Goal: Task Accomplishment & Management: Complete application form

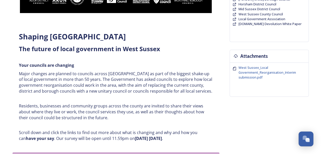
scroll to position [157, 0]
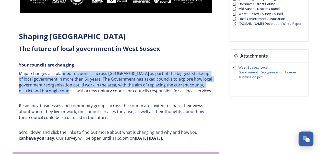
drag, startPoint x: 61, startPoint y: 74, endPoint x: 78, endPoint y: 90, distance: 23.4
click at [78, 90] on p "Major changes are planned to councils across West Sussex as part of the biggest…" at bounding box center [116, 82] width 194 height 23
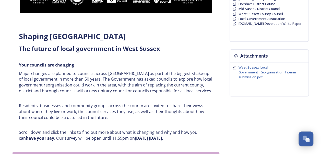
drag, startPoint x: 78, startPoint y: 90, endPoint x: 85, endPoint y: 94, distance: 7.7
click at [85, 94] on div "Shaping West Sussex ﻿﻿﻿The future of local government in West Sussex Your counc…" at bounding box center [116, 86] width 202 height 116
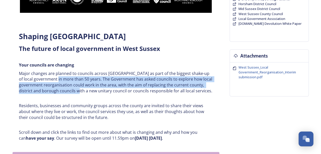
drag, startPoint x: 56, startPoint y: 80, endPoint x: 88, endPoint y: 89, distance: 33.9
click at [88, 89] on p "Major changes are planned to councils across West Sussex as part of the biggest…" at bounding box center [116, 82] width 194 height 23
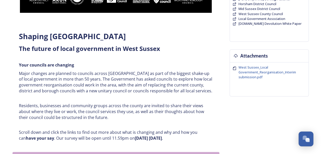
drag, startPoint x: 88, startPoint y: 89, endPoint x: 98, endPoint y: 92, distance: 10.4
click at [98, 92] on p "Major changes are planned to councils across West Sussex as part of the biggest…" at bounding box center [116, 82] width 194 height 23
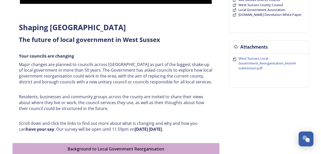
scroll to position [167, 0]
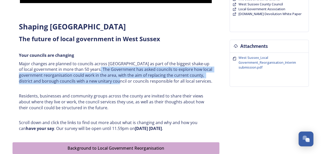
click at [127, 84] on p "Major changes are planned to councils across West Sussex as part of the biggest…" at bounding box center [116, 72] width 194 height 23
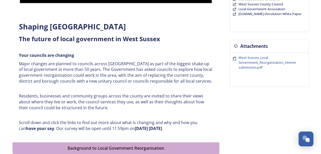
drag, startPoint x: 127, startPoint y: 84, endPoint x: 140, endPoint y: 92, distance: 15.5
click at [140, 92] on div "Shaping West Sussex ﻿﻿﻿The future of local government in West Sussex Your counc…" at bounding box center [116, 76] width 202 height 116
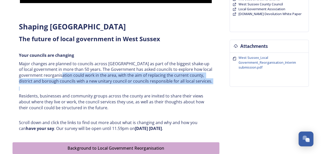
drag, startPoint x: 88, startPoint y: 80, endPoint x: 133, endPoint y: 87, distance: 45.5
click at [133, 87] on div "Shaping West Sussex ﻿﻿﻿The future of local government in West Sussex Your counc…" at bounding box center [116, 76] width 202 height 116
click at [134, 88] on h6 at bounding box center [116, 88] width 194 height 4
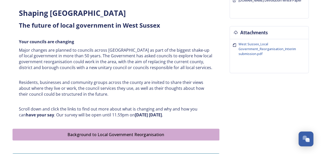
scroll to position [181, 0]
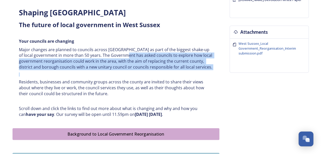
drag, startPoint x: 125, startPoint y: 57, endPoint x: 130, endPoint y: 73, distance: 16.7
click at [130, 73] on div "Shaping West Sussex ﻿﻿﻿The future of local government in West Sussex Your counc…" at bounding box center [116, 62] width 202 height 116
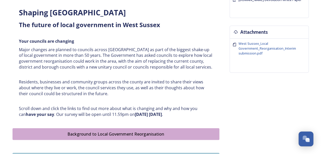
drag, startPoint x: 130, startPoint y: 73, endPoint x: 132, endPoint y: 79, distance: 6.6
click at [132, 79] on div "Shaping West Sussex ﻿﻿﻿The future of local government in West Sussex Your counc…" at bounding box center [116, 62] width 202 height 116
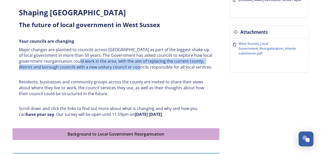
drag, startPoint x: 91, startPoint y: 60, endPoint x: 148, endPoint y: 70, distance: 58.4
click at [148, 70] on div "Shaping West Sussex ﻿﻿﻿The future of local government in West Sussex Your counc…" at bounding box center [116, 62] width 202 height 116
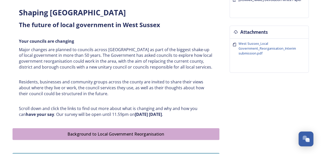
drag, startPoint x: 148, startPoint y: 70, endPoint x: 146, endPoint y: 83, distance: 13.0
click at [146, 83] on p "Residents, businesses and community groups across the county are invited to sha…" at bounding box center [116, 87] width 194 height 17
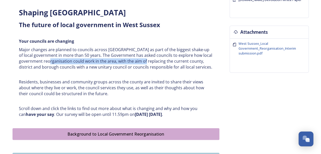
drag, startPoint x: 62, startPoint y: 61, endPoint x: 159, endPoint y: 60, distance: 96.9
click at [159, 60] on p "Major changes are planned to councils across West Sussex as part of the biggest…" at bounding box center [116, 58] width 194 height 23
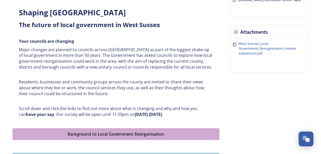
click at [170, 64] on p "Major changes are planned to councils across West Sussex as part of the biggest…" at bounding box center [116, 58] width 194 height 23
drag, startPoint x: 108, startPoint y: 65, endPoint x: 139, endPoint y: 68, distance: 31.1
click at [139, 68] on p "Major changes are planned to councils across West Sussex as part of the biggest…" at bounding box center [116, 58] width 194 height 23
click at [73, 62] on p "Major changes are planned to councils across West Sussex as part of the biggest…" at bounding box center [116, 58] width 194 height 23
drag, startPoint x: 61, startPoint y: 66, endPoint x: 111, endPoint y: 68, distance: 49.9
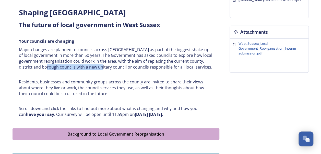
click at [111, 68] on p "Major changes are planned to councils across West Sussex as part of the biggest…" at bounding box center [116, 58] width 194 height 23
drag, startPoint x: 111, startPoint y: 68, endPoint x: 129, endPoint y: 70, distance: 17.9
click at [129, 70] on div "Shaping West Sussex ﻿﻿﻿The future of local government in West Sussex Your counc…" at bounding box center [116, 62] width 202 height 116
drag, startPoint x: 124, startPoint y: 68, endPoint x: 147, endPoint y: 71, distance: 22.6
click at [147, 71] on div "Shaping West Sussex ﻿﻿﻿The future of local government in West Sussex Your counc…" at bounding box center [116, 62] width 202 height 116
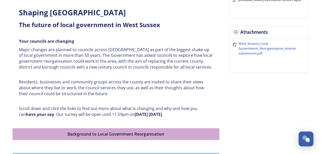
drag, startPoint x: 147, startPoint y: 71, endPoint x: 164, endPoint y: 70, distance: 17.4
click at [164, 70] on div "Shaping West Sussex ﻿﻿﻿The future of local government in West Sussex Your counc…" at bounding box center [116, 62] width 202 height 116
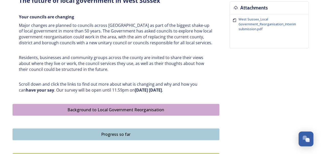
scroll to position [206, 0]
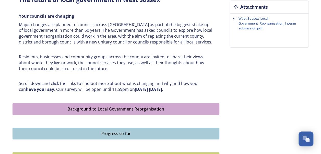
drag, startPoint x: 99, startPoint y: 72, endPoint x: 96, endPoint y: 50, distance: 22.2
click at [96, 50] on div "Shaping West Sussex ﻿﻿﻿The future of local government in West Sussex Your counc…" at bounding box center [116, 37] width 202 height 116
drag, startPoint x: 96, startPoint y: 50, endPoint x: 104, endPoint y: 83, distance: 34.7
click at [104, 83] on p "Scroll down and click the links to find out more about what is changing and why…" at bounding box center [116, 87] width 194 height 12
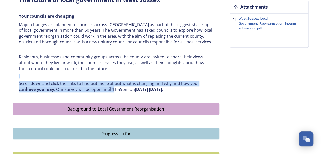
drag, startPoint x: 68, startPoint y: 74, endPoint x: 108, endPoint y: 91, distance: 43.7
click at [108, 91] on div "Shaping West Sussex ﻿﻿﻿The future of local government in West Sussex Your counc…" at bounding box center [116, 37] width 202 height 116
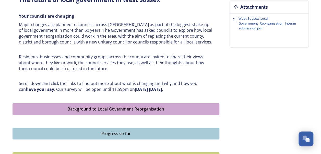
drag, startPoint x: 108, startPoint y: 91, endPoint x: 117, endPoint y: 96, distance: 10.9
click at [117, 96] on div "Shaping West Sussex ﻿﻿﻿The future of local government in West Sussex Your counc…" at bounding box center [116, 37] width 207 height 121
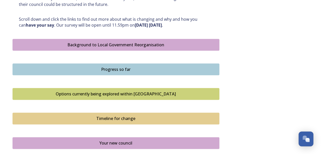
scroll to position [270, 0]
click at [122, 48] on button "Background to Local Government Reorganisation" at bounding box center [116, 45] width 207 height 12
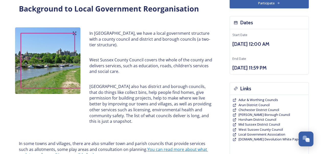
scroll to position [42, 0]
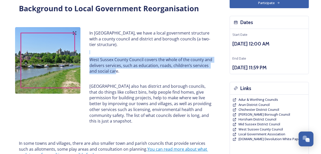
drag, startPoint x: 102, startPoint y: 52, endPoint x: 115, endPoint y: 72, distance: 24.3
click at [115, 72] on div "In West Sussex, we have a local government structure with a county council and …" at bounding box center [151, 77] width 131 height 100
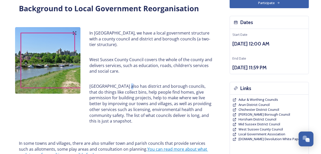
drag, startPoint x: 115, startPoint y: 72, endPoint x: 127, endPoint y: 85, distance: 17.2
click at [127, 85] on p "West Sussex also has district and borough councils, that do things like collect…" at bounding box center [151, 103] width 124 height 41
drag, startPoint x: 127, startPoint y: 85, endPoint x: 127, endPoint y: 107, distance: 22.3
click at [127, 107] on p "West Sussex also has district and borough councils, that do things like collect…" at bounding box center [151, 103] width 124 height 41
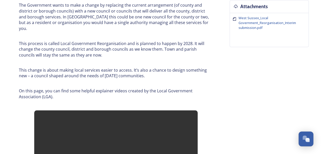
scroll to position [207, 0]
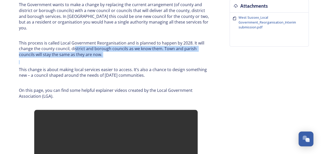
drag, startPoint x: 81, startPoint y: 52, endPoint x: 83, endPoint y: 55, distance: 3.9
click at [83, 55] on div "In some towns and villages, there are also smaller town and parish councils tha…" at bounding box center [116, 37] width 202 height 130
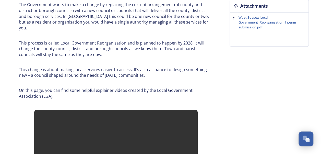
drag, startPoint x: 83, startPoint y: 55, endPoint x: 88, endPoint y: 62, distance: 8.2
click at [88, 67] on p "This change is about making local services easier to access. It’s also a chance…" at bounding box center [116, 73] width 194 height 12
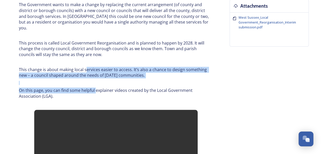
drag, startPoint x: 86, startPoint y: 61, endPoint x: 96, endPoint y: 82, distance: 23.1
click at [96, 82] on div "In some towns and villages, there are also smaller town and parish councils tha…" at bounding box center [116, 37] width 202 height 130
drag, startPoint x: 96, startPoint y: 82, endPoint x: 59, endPoint y: 73, distance: 37.6
click at [59, 73] on div "In some towns and villages, there are also smaller town and parish councils tha…" at bounding box center [116, 37] width 202 height 130
click at [105, 79] on div "In some towns and villages, there are also smaller town and parish councils tha…" at bounding box center [116, 37] width 202 height 130
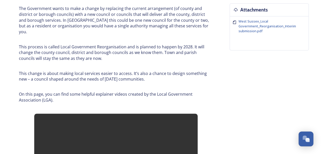
scroll to position [0, 0]
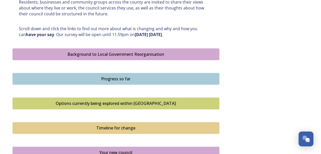
scroll to position [262, 0]
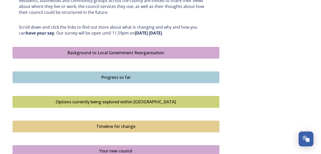
click at [108, 81] on button "Progress so far" at bounding box center [116, 77] width 207 height 12
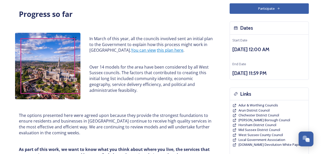
scroll to position [36, 0]
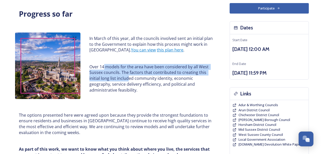
drag, startPoint x: 104, startPoint y: 67, endPoint x: 127, endPoint y: 78, distance: 25.5
click at [127, 78] on p "Over 14 models for the area have been considered by all West Sussex councils. T…" at bounding box center [151, 78] width 124 height 29
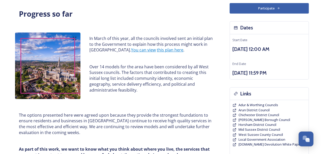
drag, startPoint x: 127, startPoint y: 78, endPoint x: 133, endPoint y: 89, distance: 12.7
click at [133, 89] on p "Over 14 models for the area have been considered by all West Sussex councils. T…" at bounding box center [151, 78] width 124 height 29
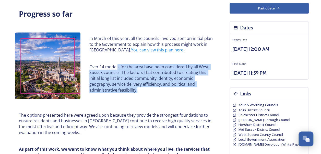
drag, startPoint x: 143, startPoint y: 92, endPoint x: 118, endPoint y: 63, distance: 37.9
click at [118, 63] on div "In March of this year, all the councils involved sent an initial plan to the Go…" at bounding box center [151, 63] width 131 height 63
drag, startPoint x: 118, startPoint y: 63, endPoint x: 136, endPoint y: 93, distance: 34.8
click at [136, 93] on p "Over 14 models for the area have been considered by all West Sussex councils. T…" at bounding box center [151, 78] width 124 height 29
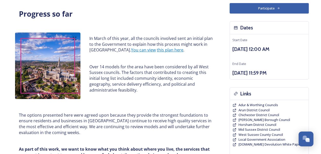
click at [129, 115] on p "The options presented here were agreed upon because they provide the strongest …" at bounding box center [116, 123] width 194 height 23
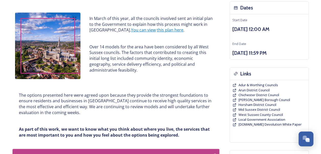
scroll to position [56, 0]
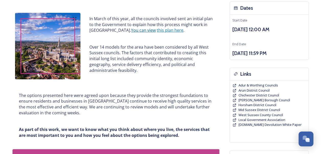
click at [138, 32] on link "You can view" at bounding box center [143, 30] width 25 height 6
click at [157, 32] on link "this plan here" at bounding box center [170, 30] width 27 height 6
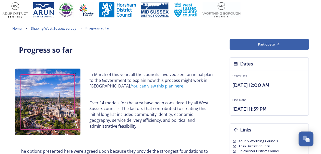
scroll to position [0, 0]
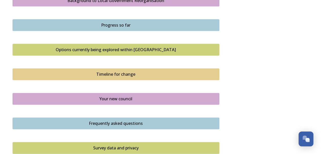
scroll to position [315, 0]
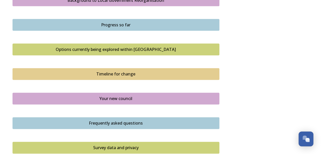
click at [133, 46] on div "Options currently being explored within West Sussex" at bounding box center [115, 49] width 201 height 6
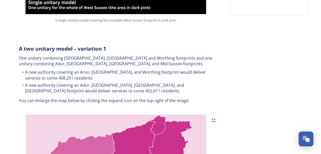
scroll to position [243, 0]
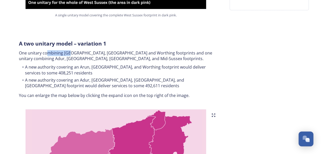
drag, startPoint x: 48, startPoint y: 47, endPoint x: 70, endPoint y: 46, distance: 22.0
click at [70, 50] on p "One unitary combining Arun, Chichester and Worthing footprints and one unitary …" at bounding box center [116, 56] width 194 height 12
drag, startPoint x: 70, startPoint y: 46, endPoint x: 71, endPoint y: 74, distance: 28.2
click at [71, 77] on li "A new authority covering an Adur, Crawley, Horsham, and Mid Sussex footprint wo…" at bounding box center [116, 83] width 194 height 12
drag, startPoint x: 71, startPoint y: 74, endPoint x: 61, endPoint y: 81, distance: 12.6
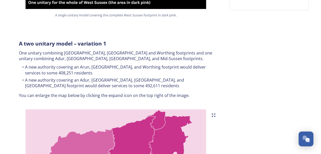
click at [61, 81] on li "A new authority covering an Adur, Crawley, Horsham, and Mid Sussex footprint wo…" at bounding box center [116, 83] width 194 height 12
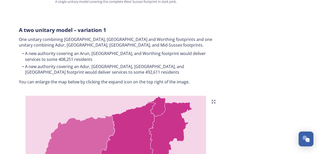
scroll to position [258, 0]
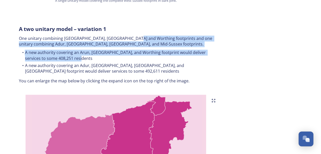
drag, startPoint x: 130, startPoint y: 31, endPoint x: 148, endPoint y: 51, distance: 27.2
click at [148, 51] on div "A two unitary model – variation 1 One unitary combining Arun, Chichester and Wo…" at bounding box center [116, 54] width 202 height 65
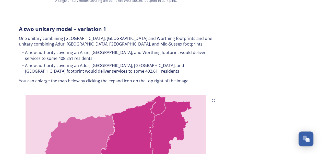
drag, startPoint x: 148, startPoint y: 51, endPoint x: 155, endPoint y: 62, distance: 13.1
click at [155, 63] on li "A new authority covering an Adur, Crawley, Horsham, and Mid Sussex footprint wo…" at bounding box center [116, 69] width 194 height 12
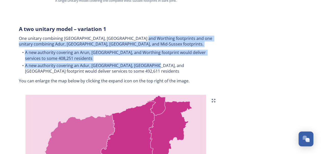
drag, startPoint x: 137, startPoint y: 35, endPoint x: 152, endPoint y: 61, distance: 30.4
click at [152, 61] on div "A two unitary model – variation 1 One unitary combining Arun, Chichester and Wo…" at bounding box center [116, 54] width 202 height 65
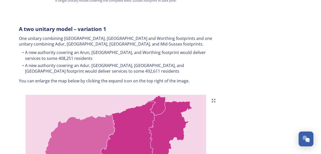
drag, startPoint x: 152, startPoint y: 61, endPoint x: 160, endPoint y: 72, distance: 12.8
click at [160, 72] on div "A two unitary model – variation 1 One unitary combining Arun, Chichester and Wo…" at bounding box center [116, 54] width 202 height 65
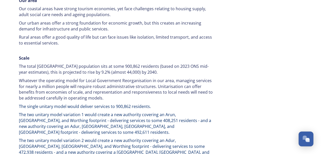
scroll to position [753, 0]
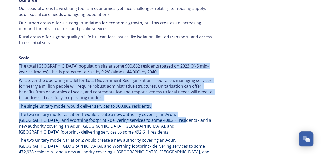
drag, startPoint x: 67, startPoint y: 43, endPoint x: 146, endPoint y: 103, distance: 98.9
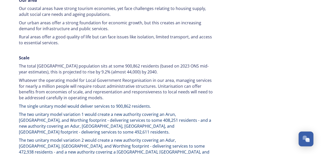
drag, startPoint x: 146, startPoint y: 103, endPoint x: 164, endPoint y: 119, distance: 24.4
click at [164, 137] on span "The two unitary model variation 2 would create a new authority covering an Adur…" at bounding box center [115, 148] width 192 height 23
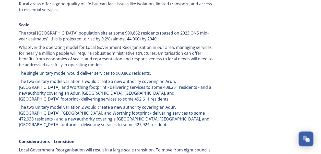
scroll to position [786, 0]
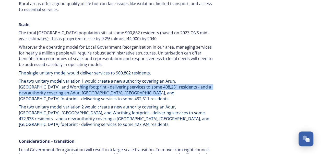
drag, startPoint x: 42, startPoint y: 72, endPoint x: 114, endPoint y: 81, distance: 72.4
click at [114, 81] on div "Our area Our coastal areas have strong tourism economies, yet face challenges r…" at bounding box center [116, 153] width 202 height 385
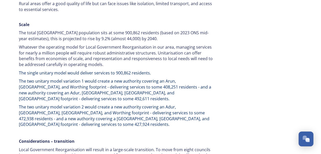
drag, startPoint x: 114, startPoint y: 81, endPoint x: 106, endPoint y: 94, distance: 15.0
click at [106, 104] on span "The two unitary model variation 2 would create a new authority covering an Adur…" at bounding box center [115, 115] width 192 height 23
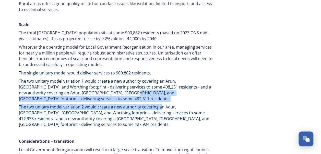
drag, startPoint x: 96, startPoint y: 78, endPoint x: 160, endPoint y: 85, distance: 64.5
click at [160, 85] on div "Our area Our coastal areas have strong tourism economies, yet face challenges r…" at bounding box center [116, 153] width 202 height 385
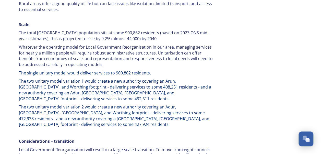
drag, startPoint x: 160, startPoint y: 85, endPoint x: 168, endPoint y: 110, distance: 26.9
click at [168, 110] on div "Our area Our coastal areas have strong tourism economies, yet face challenges r…" at bounding box center [116, 153] width 202 height 385
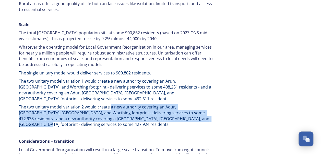
drag, startPoint x: 110, startPoint y: 86, endPoint x: 169, endPoint y: 97, distance: 60.0
click at [169, 104] on span "The two unitary model variation 2 would create a new authority covering an Adur…" at bounding box center [115, 115] width 192 height 23
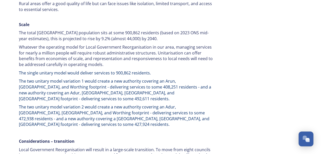
drag, startPoint x: 169, startPoint y: 97, endPoint x: 180, endPoint y: 118, distance: 23.4
click at [180, 118] on div "Our area Our coastal areas have strong tourism economies, yet face challenges r…" at bounding box center [116, 153] width 202 height 385
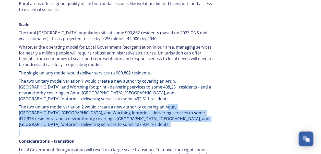
drag, startPoint x: 165, startPoint y: 85, endPoint x: 166, endPoint y: 101, distance: 16.1
click at [166, 101] on div "Our area Our coastal areas have strong tourism economies, yet face challenges r…" at bounding box center [116, 153] width 202 height 385
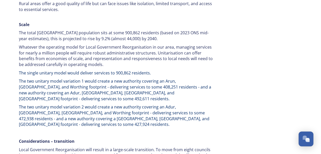
drag, startPoint x: 166, startPoint y: 101, endPoint x: 145, endPoint y: 123, distance: 30.4
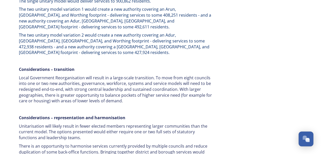
scroll to position [859, 0]
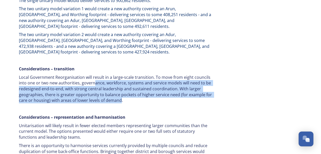
drag, startPoint x: 94, startPoint y: 58, endPoint x: 119, endPoint y: 76, distance: 30.4
click at [119, 76] on p "Local Government Reorganisation will result in a large-scale transition. To mov…" at bounding box center [116, 88] width 194 height 29
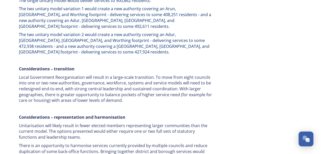
drag, startPoint x: 119, startPoint y: 76, endPoint x: 130, endPoint y: 83, distance: 12.6
click at [130, 106] on p at bounding box center [116, 109] width 194 height 6
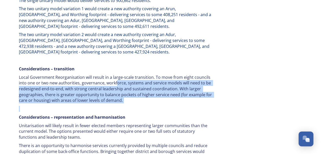
drag, startPoint x: 128, startPoint y: 79, endPoint x: 116, endPoint y: 53, distance: 28.4
click at [116, 53] on div "Our area Our coastal areas have strong tourism economies, yet face challenges r…" at bounding box center [116, 81] width 202 height 385
drag, startPoint x: 116, startPoint y: 53, endPoint x: 122, endPoint y: 75, distance: 23.3
click at [122, 75] on p "Local Government Reorganisation will result in a large-scale transition. To mov…" at bounding box center [116, 88] width 194 height 29
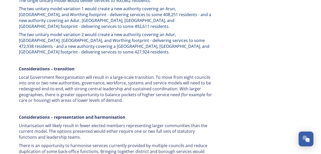
click at [129, 114] on p "Considerations – representation and harmonisation" at bounding box center [116, 117] width 194 height 6
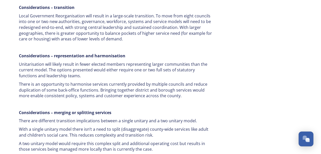
scroll to position [921, 0]
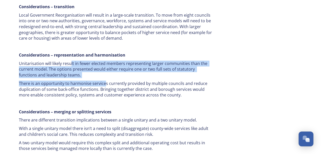
drag, startPoint x: 71, startPoint y: 37, endPoint x: 105, endPoint y: 59, distance: 40.6
click at [105, 59] on div "Our area Our coastal areas have strong tourism economies, yet face challenges r…" at bounding box center [116, 19] width 202 height 385
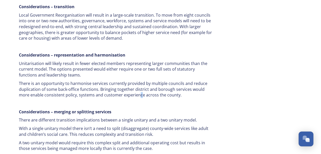
drag, startPoint x: 105, startPoint y: 59, endPoint x: 128, endPoint y: 69, distance: 25.2
click at [128, 81] on p "There is an opportunity to harmonise services currently provided by multiple co…" at bounding box center [116, 89] width 194 height 17
drag, startPoint x: 128, startPoint y: 69, endPoint x: 174, endPoint y: 76, distance: 46.3
click at [174, 100] on p at bounding box center [116, 103] width 194 height 6
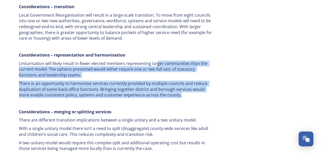
drag, startPoint x: 172, startPoint y: 70, endPoint x: 156, endPoint y: 32, distance: 40.7
click at [156, 32] on div "Our area Our coastal areas have strong tourism economies, yet face challenges r…" at bounding box center [116, 19] width 202 height 385
drag, startPoint x: 156, startPoint y: 32, endPoint x: 138, endPoint y: 51, distance: 26.4
click at [138, 51] on div "Our area Our coastal areas have strong tourism economies, yet face challenges r…" at bounding box center [116, 19] width 202 height 385
click at [126, 81] on p "There is an opportunity to harmonise services currently provided by multiple co…" at bounding box center [116, 89] width 194 height 17
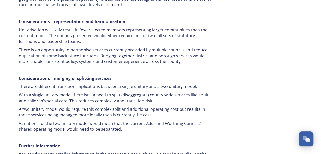
scroll to position [955, 0]
click at [121, 134] on p at bounding box center [116, 137] width 194 height 6
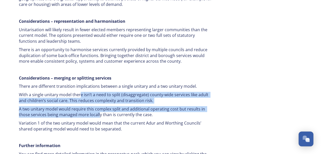
drag, startPoint x: 79, startPoint y: 64, endPoint x: 99, endPoint y: 87, distance: 31.0
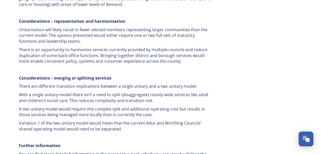
drag, startPoint x: 99, startPoint y: 87, endPoint x: 112, endPoint y: 106, distance: 22.7
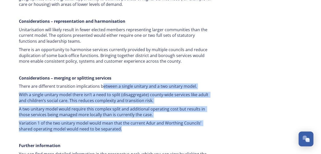
drag, startPoint x: 109, startPoint y: 102, endPoint x: 102, endPoint y: 58, distance: 44.5
drag, startPoint x: 102, startPoint y: 58, endPoint x: 106, endPoint y: 80, distance: 21.6
click at [106, 106] on p "A two unitary model would require this complex split and additional operating c…" at bounding box center [116, 112] width 194 height 12
click at [115, 120] on p "Variation 1 of the two unitary model would mean that the current Adur and Worth…" at bounding box center [116, 126] width 194 height 12
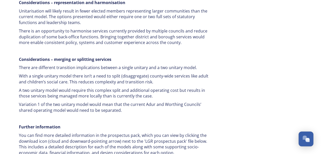
scroll to position [973, 0]
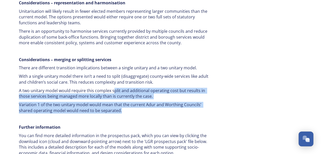
drag, startPoint x: 113, startPoint y: 60, endPoint x: 119, endPoint y: 84, distance: 24.4
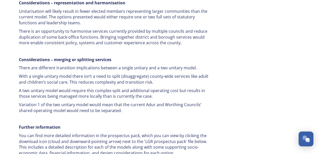
drag, startPoint x: 119, startPoint y: 84, endPoint x: 113, endPoint y: 100, distance: 17.6
click at [113, 124] on p "Further information" at bounding box center [116, 127] width 194 height 6
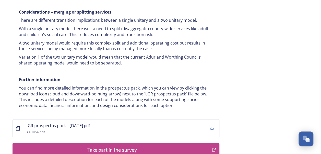
scroll to position [1038, 0]
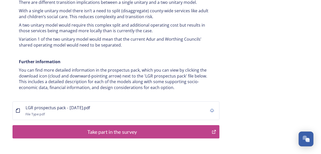
click at [106, 128] on div "Take part in the survey" at bounding box center [112, 132] width 194 height 8
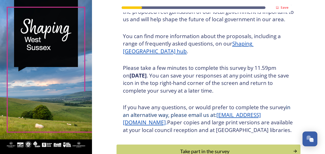
scroll to position [92, 0]
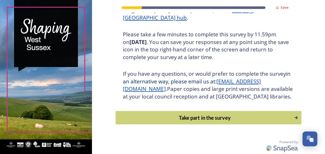
click at [199, 118] on div "Take part in the survey" at bounding box center [204, 118] width 173 height 8
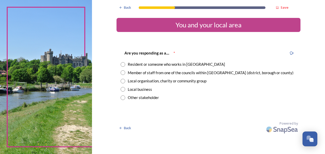
click at [124, 65] on input "radio" at bounding box center [123, 64] width 5 height 5
radio input "true"
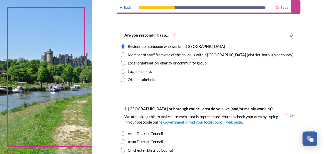
scroll to position [19, 0]
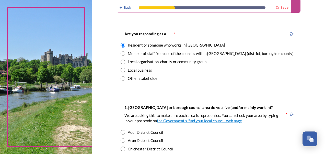
click at [122, 53] on input "radio" at bounding box center [123, 53] width 5 height 5
radio input "true"
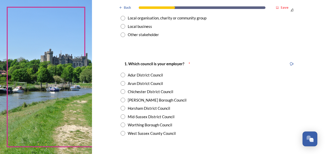
scroll to position [64, 0]
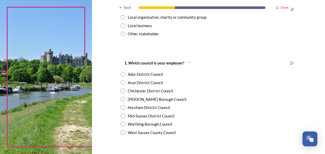
click at [121, 132] on input "radio" at bounding box center [123, 132] width 5 height 5
radio input "true"
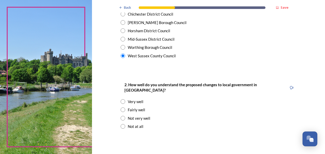
scroll to position [141, 0]
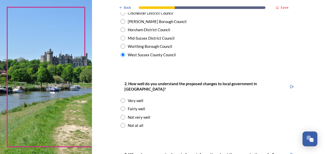
click at [121, 106] on input "radio" at bounding box center [123, 108] width 5 height 5
radio input "true"
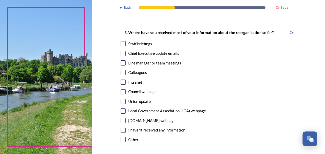
scroll to position [266, 0]
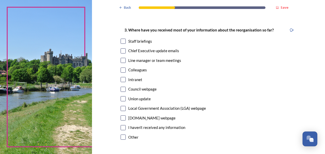
click at [122, 125] on input "checkbox" at bounding box center [123, 127] width 5 height 5
checkbox input "true"
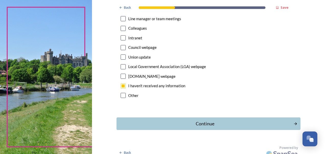
scroll to position [307, 0]
click at [162, 120] on div "Continue" at bounding box center [204, 123] width 173 height 7
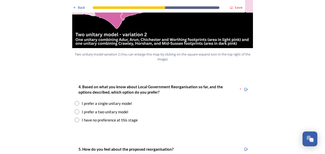
scroll to position [632, 0]
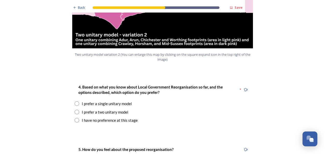
click at [75, 110] on input "radio" at bounding box center [77, 112] width 5 height 5
radio input "true"
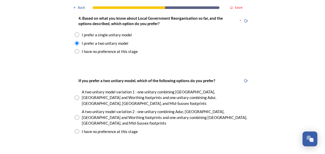
scroll to position [701, 0]
click at [75, 129] on input "radio" at bounding box center [77, 131] width 5 height 5
radio input "true"
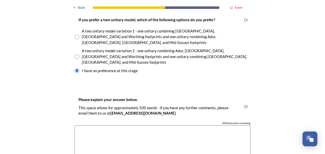
scroll to position [764, 0]
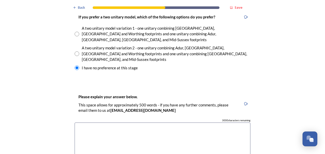
click at [85, 122] on textarea at bounding box center [163, 151] width 176 height 58
type textarea "A"
type textarea "I"
type textarea "T"
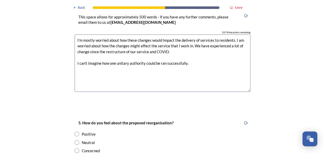
scroll to position [855, 0]
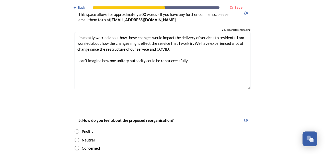
type textarea "I'm mostly worried about how these changes would impact the delivery of service…"
click at [75, 146] on input "radio" at bounding box center [77, 148] width 5 height 5
radio input "true"
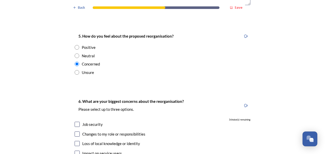
scroll to position [976, 0]
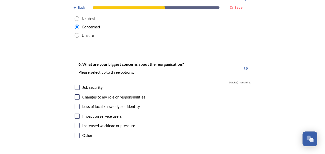
click at [75, 85] on input "checkbox" at bounding box center [77, 87] width 5 height 5
checkbox input "true"
click at [75, 94] on input "checkbox" at bounding box center [77, 96] width 5 height 5
checkbox input "true"
click at [76, 104] on input "checkbox" at bounding box center [77, 106] width 5 height 5
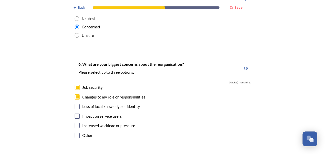
checkbox input "true"
click at [75, 113] on div "Impact on service users" at bounding box center [163, 116] width 176 height 6
click at [75, 114] on input "checkbox" at bounding box center [77, 116] width 5 height 5
checkbox input "false"
click at [75, 123] on input "checkbox" at bounding box center [77, 125] width 5 height 5
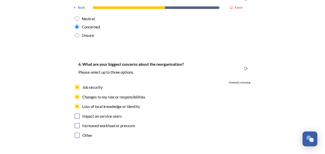
checkbox input "false"
click at [75, 114] on input "checkbox" at bounding box center [77, 116] width 5 height 5
checkbox input "false"
click at [75, 85] on input "checkbox" at bounding box center [77, 87] width 5 height 5
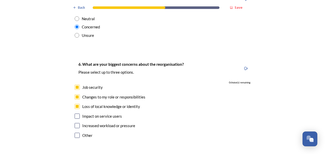
checkbox input "false"
click at [75, 94] on input "checkbox" at bounding box center [77, 96] width 5 height 5
checkbox input "false"
click at [75, 114] on input "checkbox" at bounding box center [77, 116] width 5 height 5
checkbox input "true"
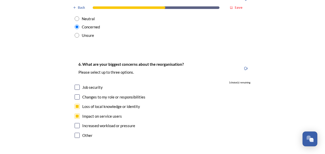
click at [75, 123] on input "checkbox" at bounding box center [77, 125] width 5 height 5
checkbox input "true"
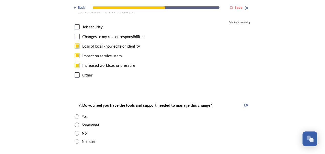
scroll to position [1036, 0]
click at [75, 131] on input "radio" at bounding box center [77, 133] width 5 height 5
radio input "true"
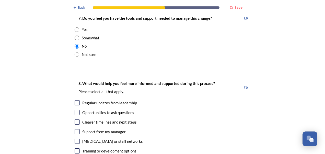
scroll to position [1143, 0]
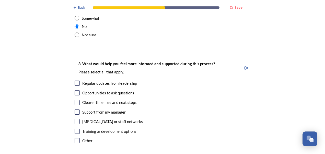
click at [75, 81] on input "checkbox" at bounding box center [77, 83] width 5 height 5
checkbox input "true"
click at [75, 90] on input "checkbox" at bounding box center [77, 92] width 5 height 5
checkbox input "true"
click at [75, 100] on input "checkbox" at bounding box center [77, 102] width 5 height 5
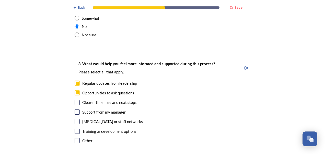
checkbox input "true"
click at [75, 109] on div "Support from my manager" at bounding box center [163, 112] width 176 height 6
click at [75, 109] on input "checkbox" at bounding box center [77, 111] width 5 height 5
checkbox input "false"
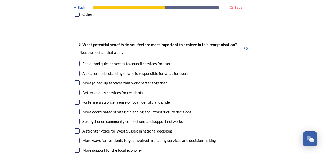
scroll to position [1269, 0]
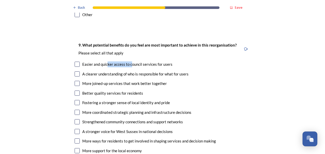
drag, startPoint x: 105, startPoint y: 38, endPoint x: 129, endPoint y: 38, distance: 24.0
click at [129, 61] on div "Easier and quicker access to council services for users" at bounding box center [127, 64] width 90 height 6
checkbox input "true"
drag, startPoint x: 129, startPoint y: 38, endPoint x: 108, endPoint y: 48, distance: 23.4
click at [108, 71] on div "A clearer understanding of who is responsible for what for users" at bounding box center [135, 74] width 106 height 6
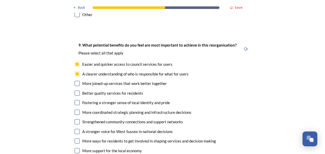
checkbox input "true"
click at [76, 62] on input "checkbox" at bounding box center [77, 64] width 5 height 5
checkbox input "false"
click at [75, 44] on div "9. What potential benefits do you feel are most important to achieve in this re…" at bounding box center [163, 108] width 184 height 142
click at [75, 71] on input "checkbox" at bounding box center [77, 73] width 5 height 5
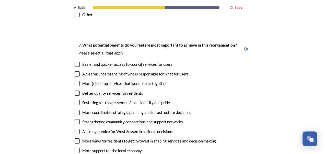
click at [75, 71] on input "checkbox" at bounding box center [77, 73] width 5 height 5
checkbox input "true"
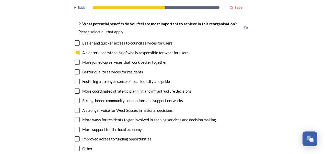
scroll to position [1290, 0]
click at [75, 59] on input "checkbox" at bounding box center [77, 61] width 5 height 5
checkbox input "true"
click at [76, 69] on input "checkbox" at bounding box center [77, 71] width 5 height 5
checkbox input "true"
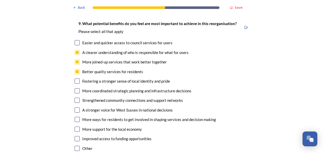
click at [75, 79] on input "checkbox" at bounding box center [77, 81] width 5 height 5
checkbox input "true"
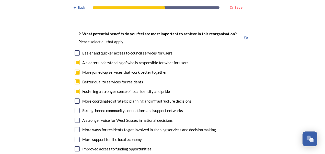
scroll to position [1281, 0]
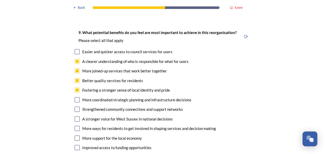
click at [76, 107] on input "checkbox" at bounding box center [77, 109] width 5 height 5
checkbox input "true"
click at [77, 97] on input "checkbox" at bounding box center [77, 99] width 5 height 5
checkbox input "true"
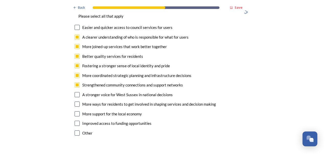
scroll to position [1306, 0]
click at [75, 101] on input "checkbox" at bounding box center [77, 103] width 5 height 5
checkbox input "true"
click at [77, 111] on input "checkbox" at bounding box center [77, 113] width 5 height 5
checkbox input "true"
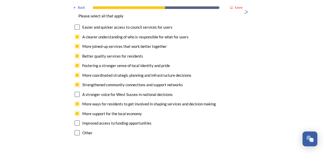
click at [77, 120] on input "checkbox" at bounding box center [77, 122] width 5 height 5
checkbox input "true"
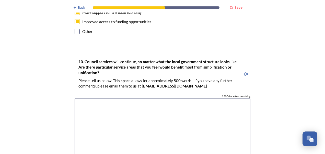
scroll to position [1408, 0]
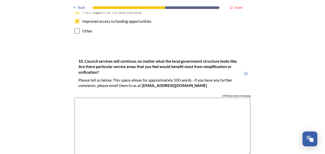
click at [157, 98] on textarea at bounding box center [163, 127] width 176 height 58
type textarea "I'm unsure"
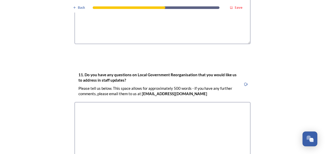
scroll to position [1519, 0]
click at [121, 102] on textarea at bounding box center [163, 131] width 176 height 58
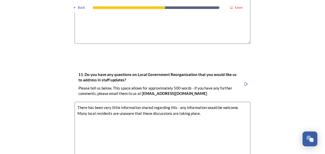
scroll to position [1562, 0]
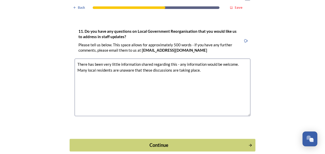
type textarea "There has been very little information shared regarding this - any information …"
click at [139, 141] on div "Continue" at bounding box center [159, 144] width 173 height 7
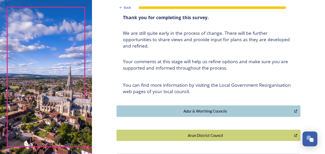
scroll to position [36, 0]
click at [203, 112] on div "Adur & Worthing Councils" at bounding box center [205, 111] width 172 height 6
